Goal: Find specific page/section: Find specific page/section

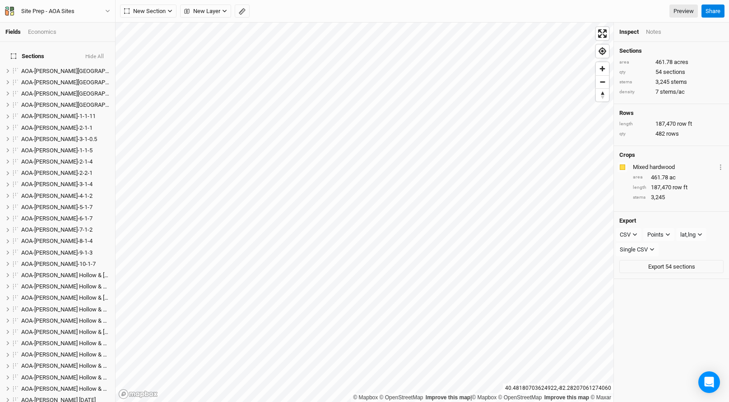
scroll to position [116, 0]
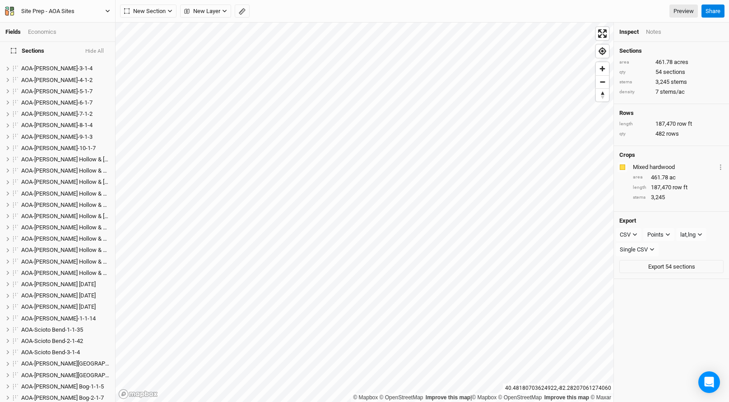
click at [84, 13] on button "Site Prep - AOA Sites" at bounding box center [58, 11] width 106 height 10
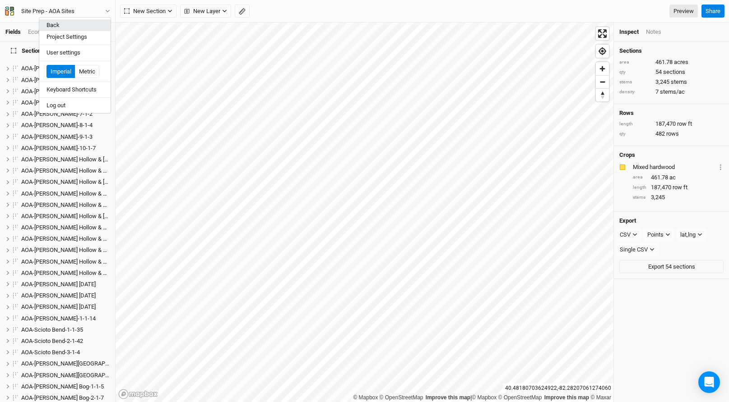
click at [78, 22] on button "Back" at bounding box center [74, 25] width 71 height 12
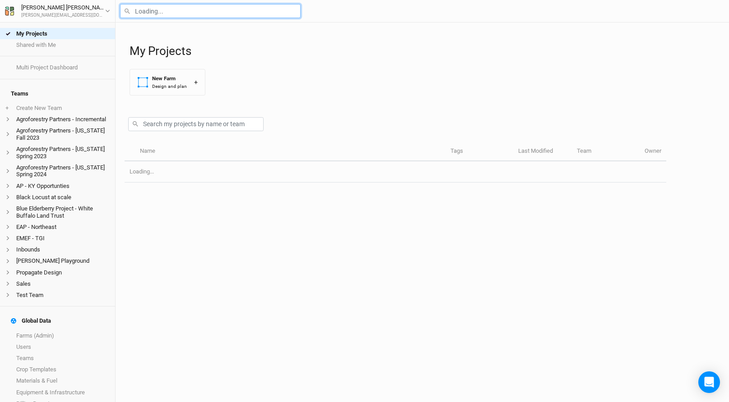
click at [152, 13] on input "text" at bounding box center [210, 11] width 180 height 14
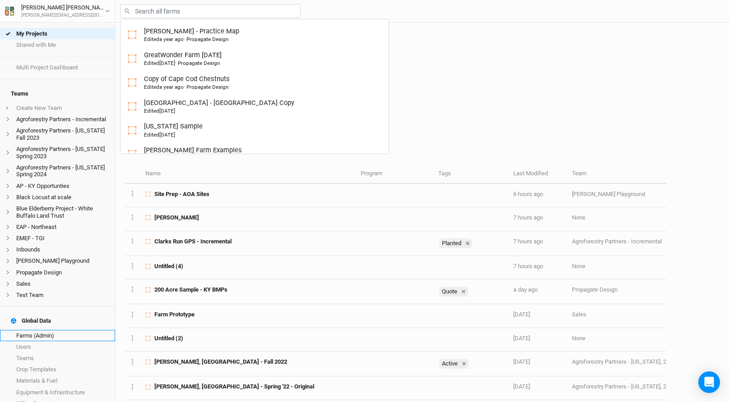
click at [36, 330] on link "Farms (Admin)" at bounding box center [57, 335] width 115 height 11
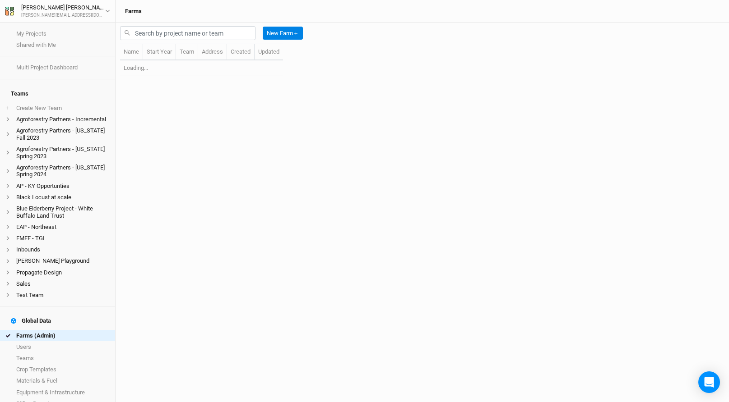
click at [36, 330] on link "Farms (Admin)" at bounding box center [57, 335] width 115 height 11
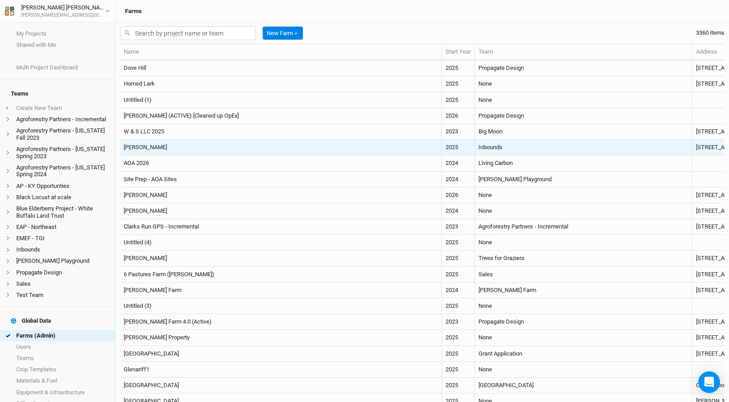
click at [217, 150] on td "[PERSON_NAME]" at bounding box center [281, 148] width 322 height 16
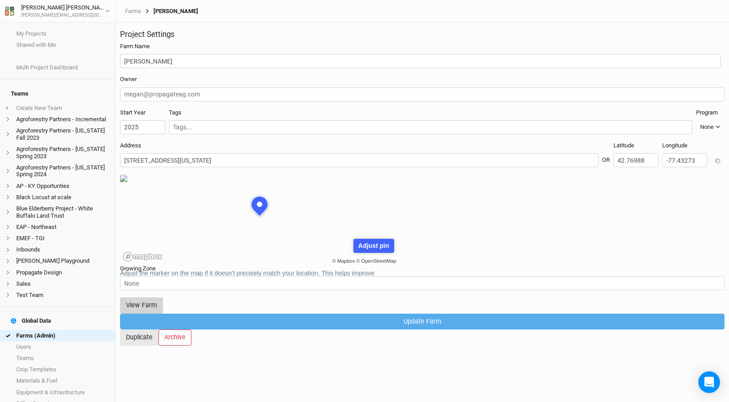
scroll to position [45, 139]
click at [163, 303] on button "View Farm" at bounding box center [141, 306] width 43 height 16
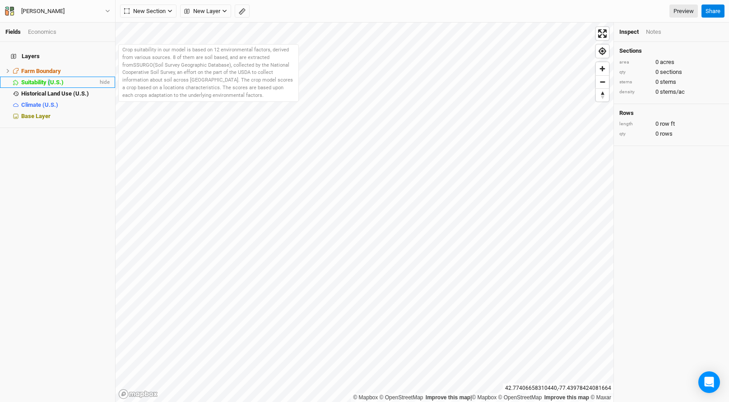
click at [50, 79] on span "Suitability (U.S.)" at bounding box center [42, 82] width 42 height 7
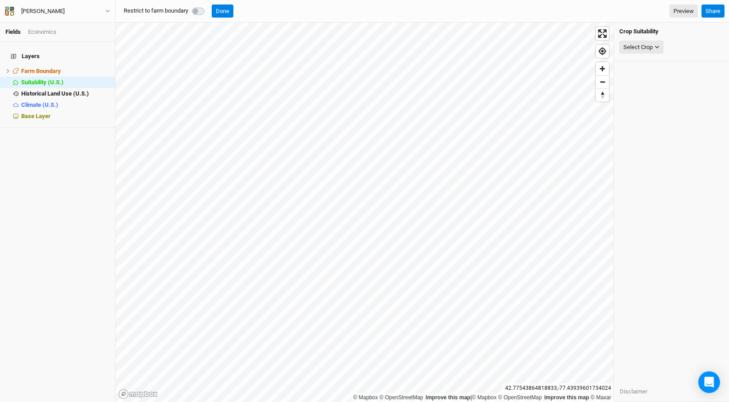
click at [208, 6] on label at bounding box center [208, 6] width 0 height 0
click at [640, 42] on button "Select Crop" at bounding box center [641, 48] width 44 height 14
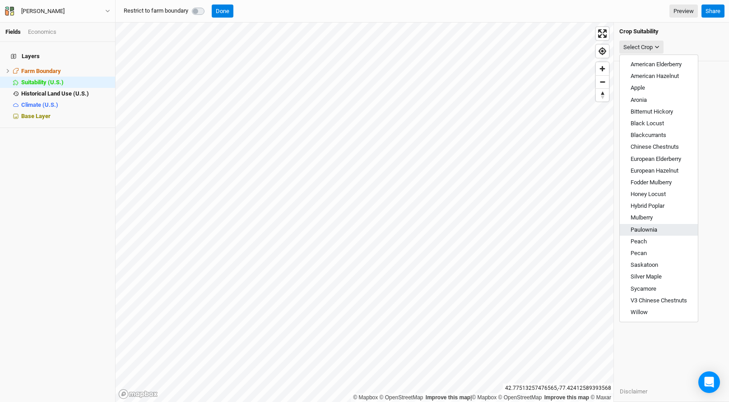
click at [644, 230] on span "Paulownia" at bounding box center [643, 229] width 27 height 7
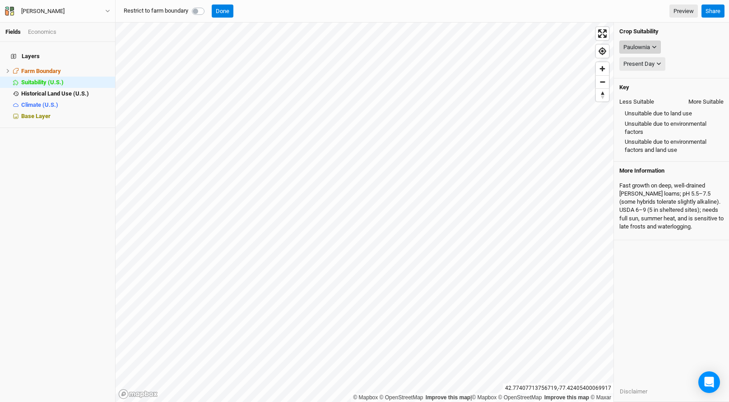
click at [644, 49] on div "Paulownia" at bounding box center [636, 47] width 27 height 9
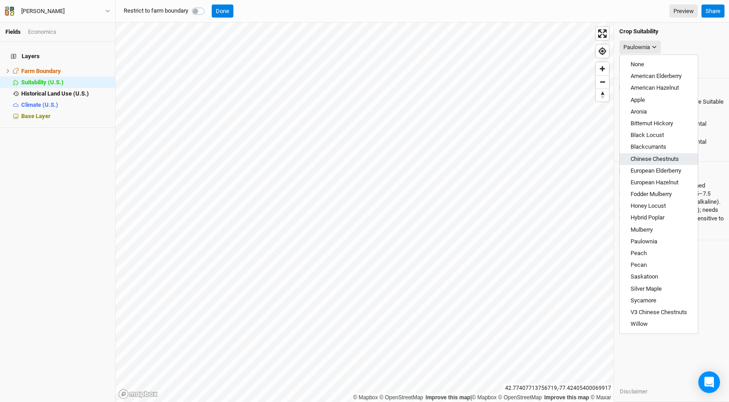
click at [654, 157] on span "Chinese Chestnuts" at bounding box center [654, 159] width 48 height 7
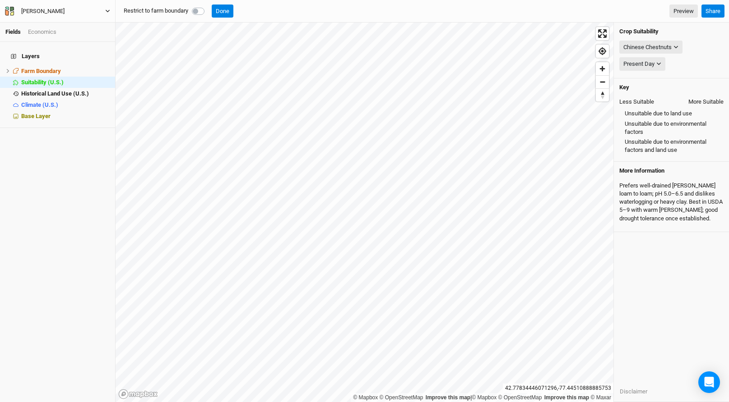
click at [85, 6] on button "[PERSON_NAME]" at bounding box center [58, 11] width 106 height 10
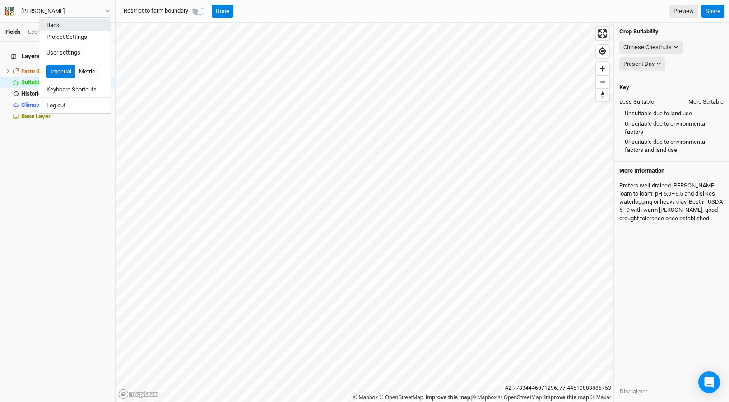
click at [77, 25] on button "Back" at bounding box center [74, 25] width 71 height 12
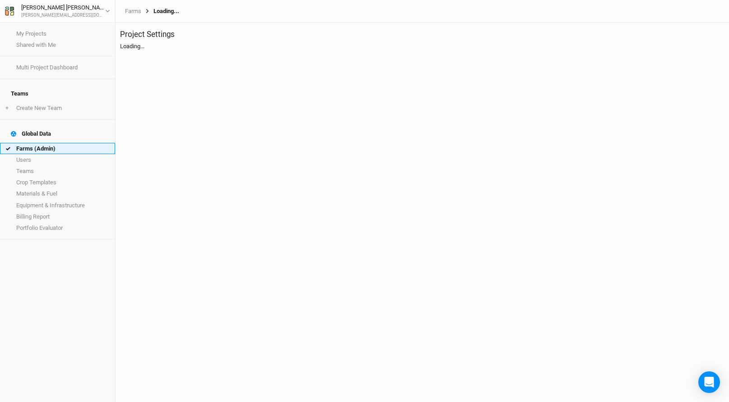
click at [42, 143] on link "Farms (Admin)" at bounding box center [57, 148] width 115 height 11
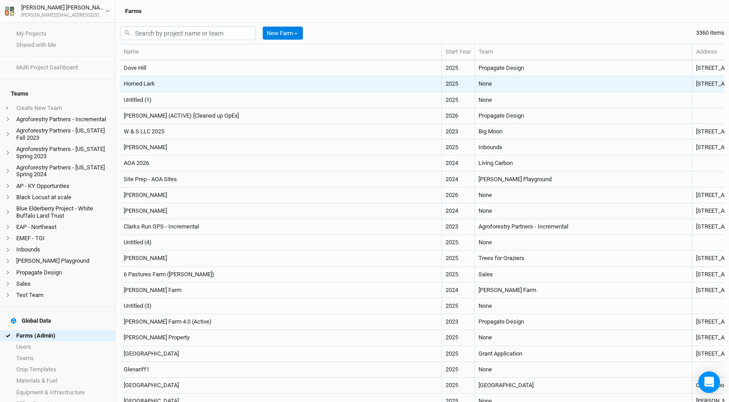
click at [265, 78] on td "Horned Lark" at bounding box center [281, 84] width 322 height 16
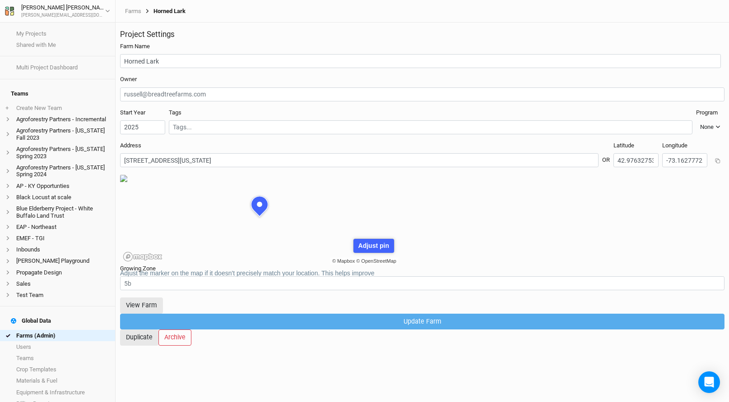
scroll to position [45, 139]
click at [163, 300] on button "View Farm" at bounding box center [141, 306] width 43 height 16
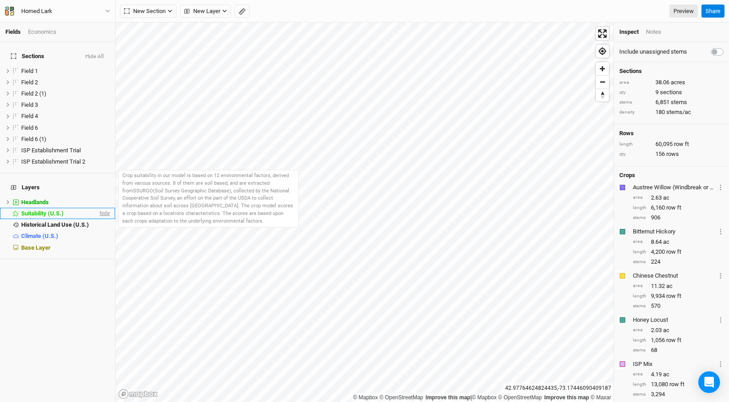
click at [100, 208] on span "hide" at bounding box center [104, 213] width 12 height 11
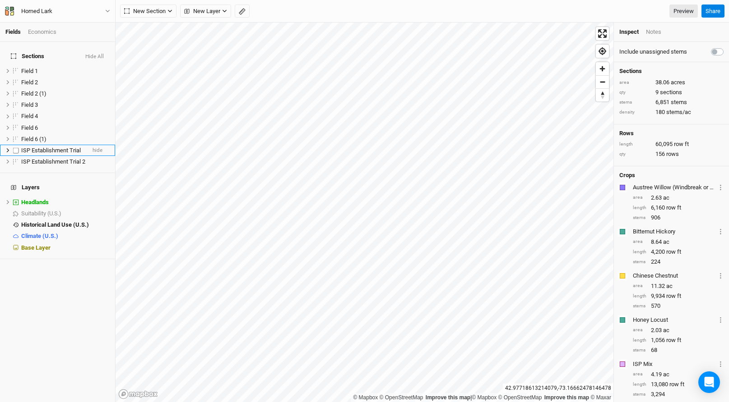
click at [62, 147] on span "ISP Establishment Trial" at bounding box center [51, 150] width 60 height 7
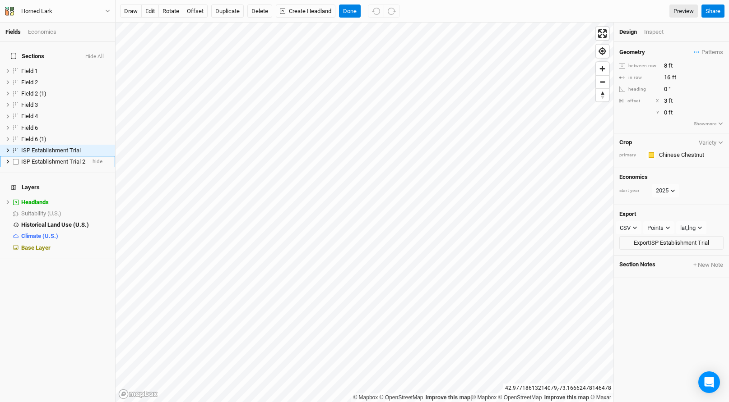
click at [62, 158] on span "ISP Establishment Trial 2" at bounding box center [53, 161] width 64 height 7
click at [60, 147] on span "ISP Establishment Trial" at bounding box center [51, 150] width 60 height 7
click at [55, 136] on div "Field 6 (1)" at bounding box center [53, 139] width 64 height 7
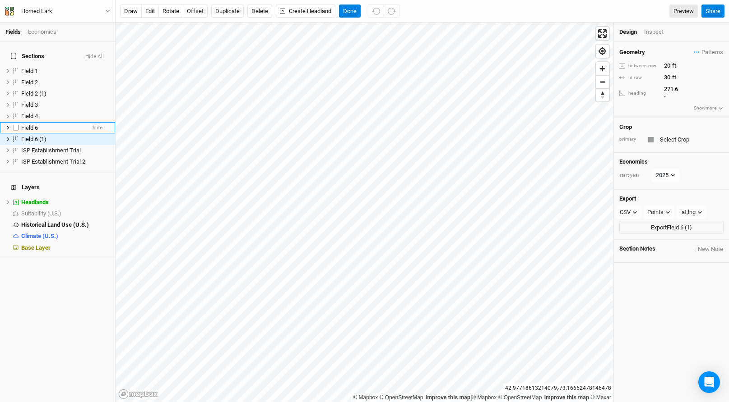
click at [55, 126] on li "Field 6 hide" at bounding box center [57, 127] width 115 height 11
click at [53, 115] on li "Field 4 hide" at bounding box center [57, 116] width 115 height 11
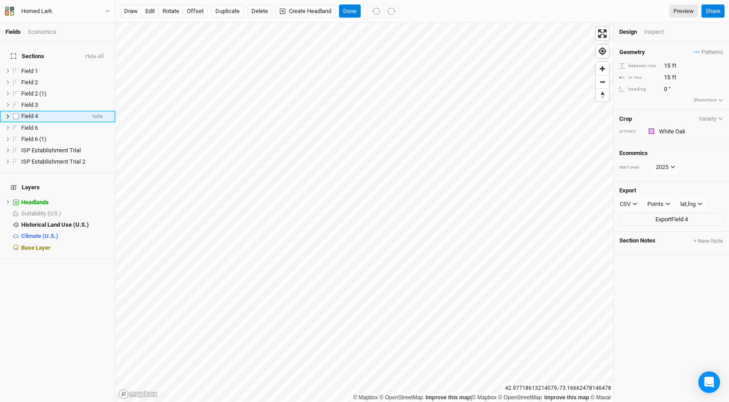
click at [55, 111] on li "Field 4 hide" at bounding box center [57, 116] width 115 height 11
click at [348, 10] on button "Done" at bounding box center [350, 12] width 22 height 14
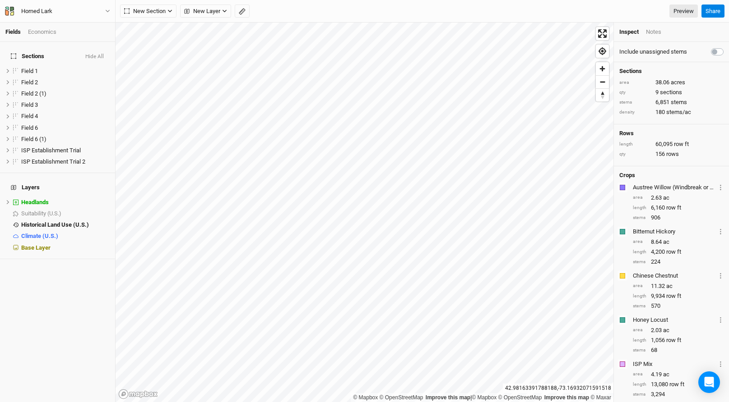
click at [56, 17] on div "Horned Lark Back Project Settings User settings Imperial Metric Keyboard Shortc…" at bounding box center [57, 11] width 115 height 23
click at [58, 13] on div "Horned Lark" at bounding box center [37, 11] width 46 height 9
click at [56, 23] on button "Back" at bounding box center [74, 25] width 71 height 12
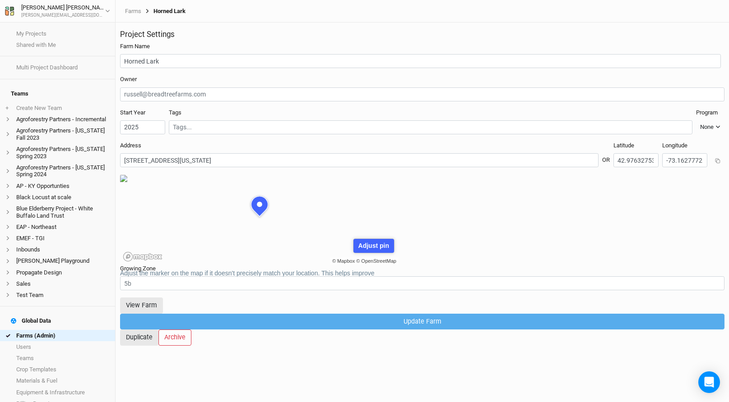
scroll to position [45, 139]
click at [65, 330] on link "Farms (Admin)" at bounding box center [57, 335] width 115 height 11
